Goal: Entertainment & Leisure: Consume media (video, audio)

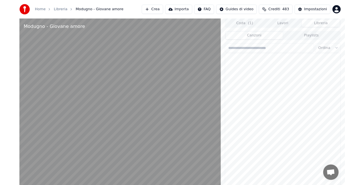
scroll to position [4874, 0]
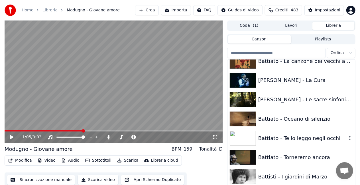
scroll to position [599, 0]
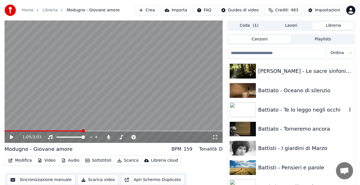
drag, startPoint x: 270, startPoint y: 112, endPoint x: 247, endPoint y: 121, distance: 25.6
click at [270, 111] on div "Battiato - Te lo leggo negli occhi" at bounding box center [302, 110] width 89 height 8
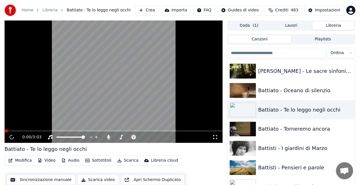
click at [217, 138] on icon at bounding box center [215, 137] width 6 height 5
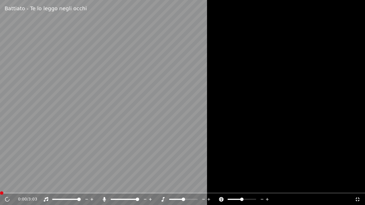
click at [185, 126] on video at bounding box center [182, 102] width 365 height 205
click at [101, 198] on icon at bounding box center [104, 199] width 6 height 5
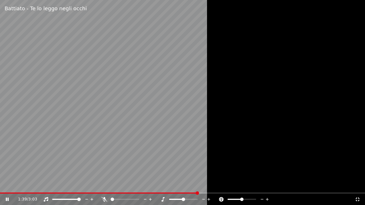
click at [358, 199] on icon at bounding box center [358, 199] width 6 height 5
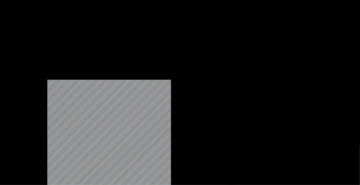
scroll to position [741, 0]
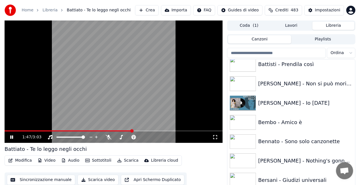
click at [128, 52] on video at bounding box center [114, 82] width 218 height 123
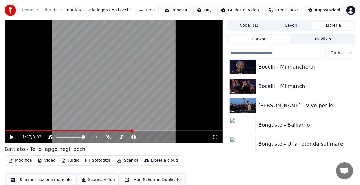
scroll to position [998, 0]
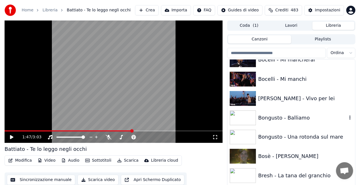
click at [264, 119] on div "Bongusto - Balliamo" at bounding box center [302, 118] width 89 height 8
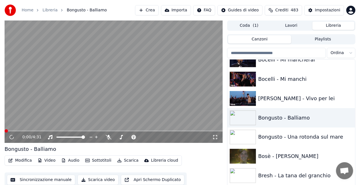
click at [215, 138] on icon at bounding box center [215, 137] width 6 height 5
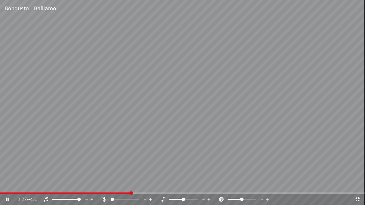
click at [357, 199] on icon at bounding box center [358, 199] width 6 height 5
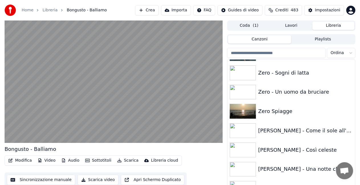
scroll to position [7870, 0]
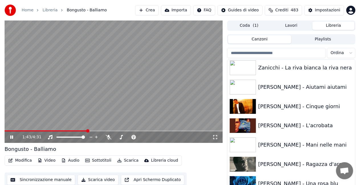
click at [166, 96] on video at bounding box center [114, 82] width 218 height 123
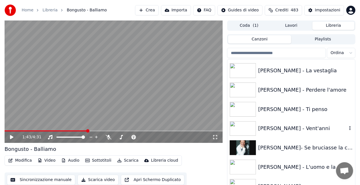
scroll to position [5989, 0]
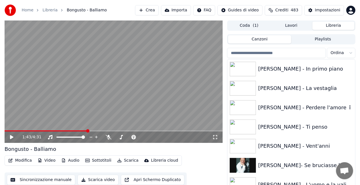
drag, startPoint x: 302, startPoint y: 107, endPoint x: 292, endPoint y: 106, distance: 10.3
click at [302, 107] on div "[PERSON_NAME] - Perdere l'amore" at bounding box center [302, 108] width 89 height 8
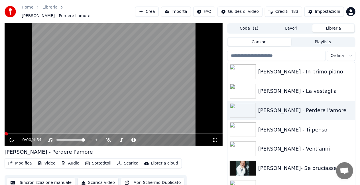
click at [217, 138] on icon at bounding box center [215, 140] width 6 height 5
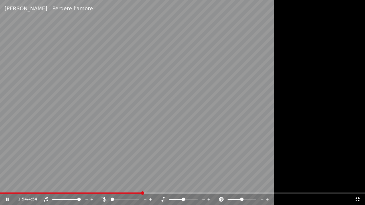
drag, startPoint x: 119, startPoint y: 124, endPoint x: 121, endPoint y: 107, distance: 17.8
click at [121, 109] on video at bounding box center [182, 102] width 365 height 205
click at [359, 200] on icon at bounding box center [357, 200] width 4 height 4
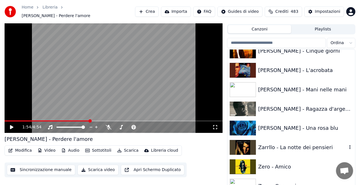
scroll to position [7898, 0]
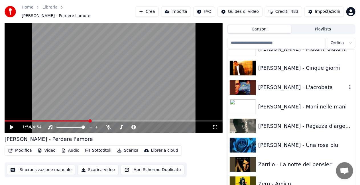
click at [295, 84] on div "[PERSON_NAME] - L'acrobata" at bounding box center [302, 88] width 89 height 8
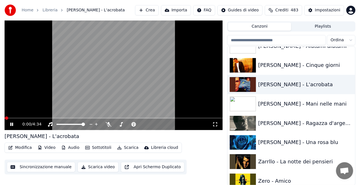
click at [217, 123] on icon at bounding box center [215, 124] width 6 height 5
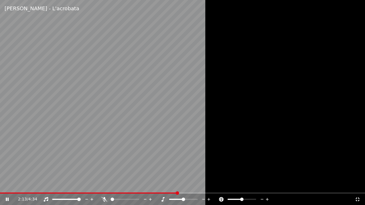
click at [80, 142] on video at bounding box center [182, 102] width 365 height 205
drag, startPoint x: 355, startPoint y: 205, endPoint x: 355, endPoint y: 201, distance: 3.7
click at [355, 201] on div "2:13 / 4:34" at bounding box center [182, 199] width 365 height 11
click at [355, 201] on icon at bounding box center [358, 199] width 6 height 5
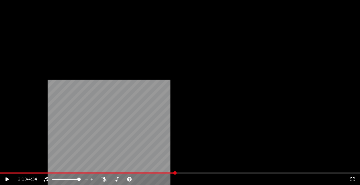
scroll to position [8212, 0]
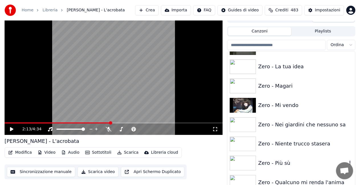
click at [278, 161] on div "Zero - Più sù" at bounding box center [302, 163] width 89 height 8
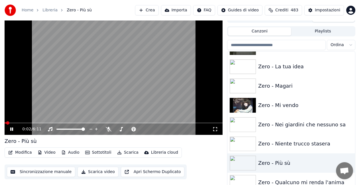
click at [218, 128] on div "0:02 / 6:11" at bounding box center [113, 130] width 213 height 6
click at [208, 133] on div "0:03 / 6:11" at bounding box center [114, 129] width 218 height 11
click at [217, 129] on icon at bounding box center [215, 129] width 6 height 5
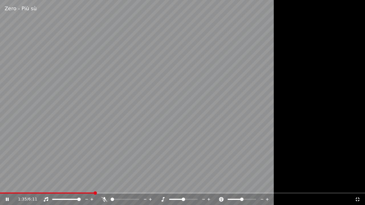
click at [359, 199] on icon at bounding box center [357, 200] width 4 height 4
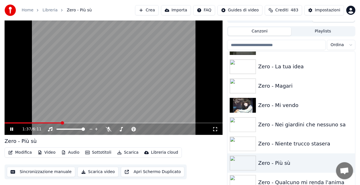
click at [149, 102] on video at bounding box center [114, 74] width 218 height 123
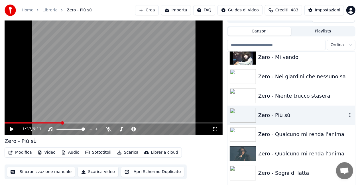
scroll to position [8269, 0]
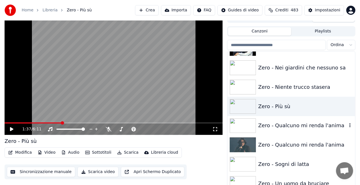
click at [301, 128] on div "Zero - Qualcuno mi renda l'anima" at bounding box center [302, 126] width 89 height 8
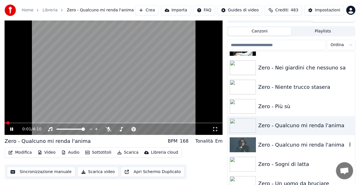
click at [272, 142] on div "Zero - Qualcuno mi renda l'anima" at bounding box center [302, 145] width 89 height 8
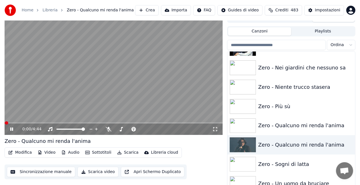
drag, startPoint x: 214, startPoint y: 130, endPoint x: 214, endPoint y: 137, distance: 6.6
click at [214, 130] on icon at bounding box center [215, 129] width 6 height 5
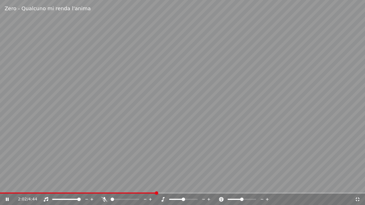
click at [309, 92] on video at bounding box center [182, 102] width 365 height 205
click at [358, 200] on icon at bounding box center [357, 200] width 4 height 4
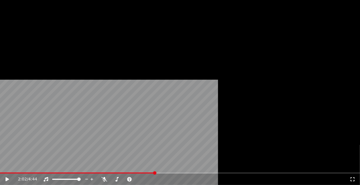
scroll to position [8012, 0]
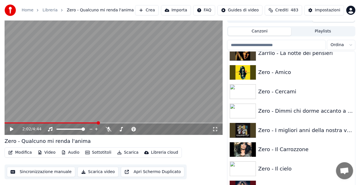
click at [278, 162] on div "Zero - Il cielo" at bounding box center [291, 168] width 128 height 19
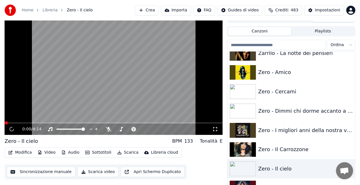
click at [217, 128] on icon at bounding box center [215, 129] width 6 height 5
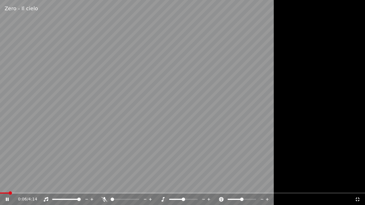
click at [0, 194] on span at bounding box center [4, 193] width 9 height 1
click at [185, 100] on video at bounding box center [182, 102] width 365 height 205
click at [359, 199] on icon at bounding box center [358, 199] width 6 height 5
